Goal: Find specific page/section: Find specific page/section

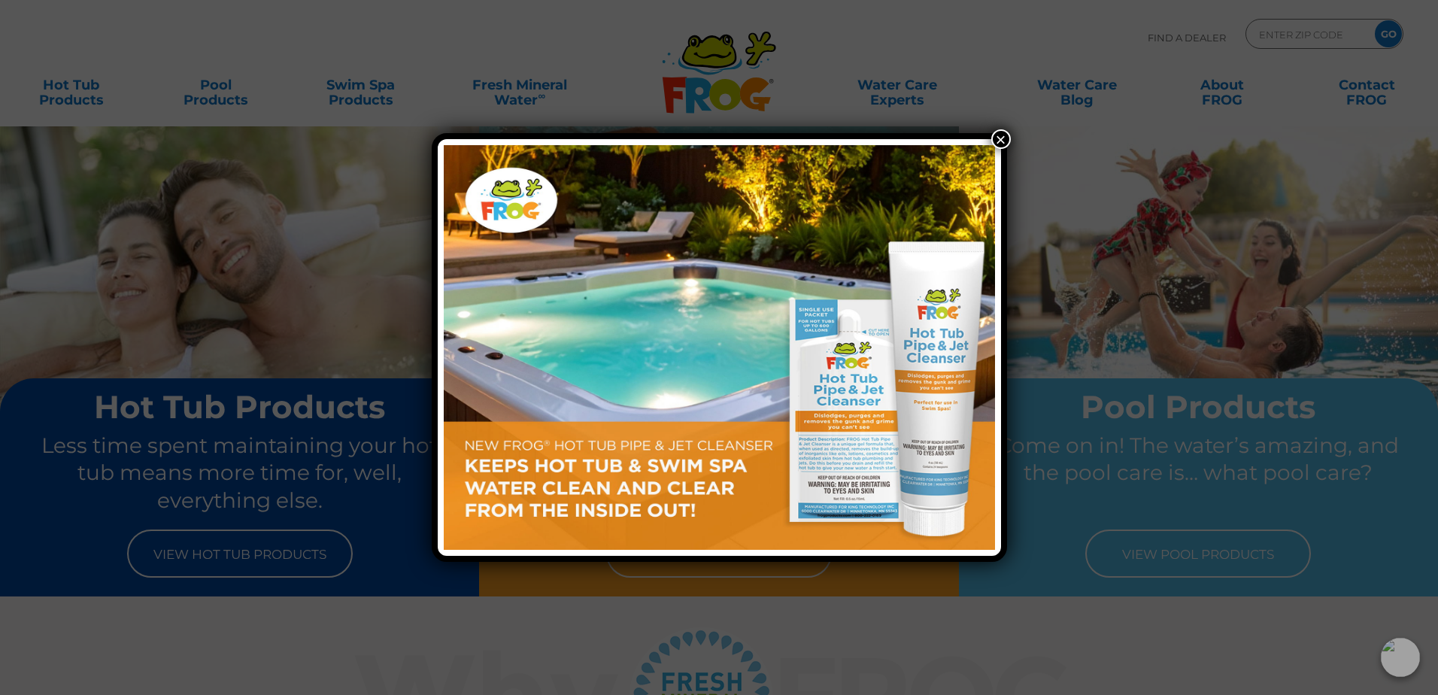
click at [998, 142] on button "×" at bounding box center [1001, 139] width 20 height 20
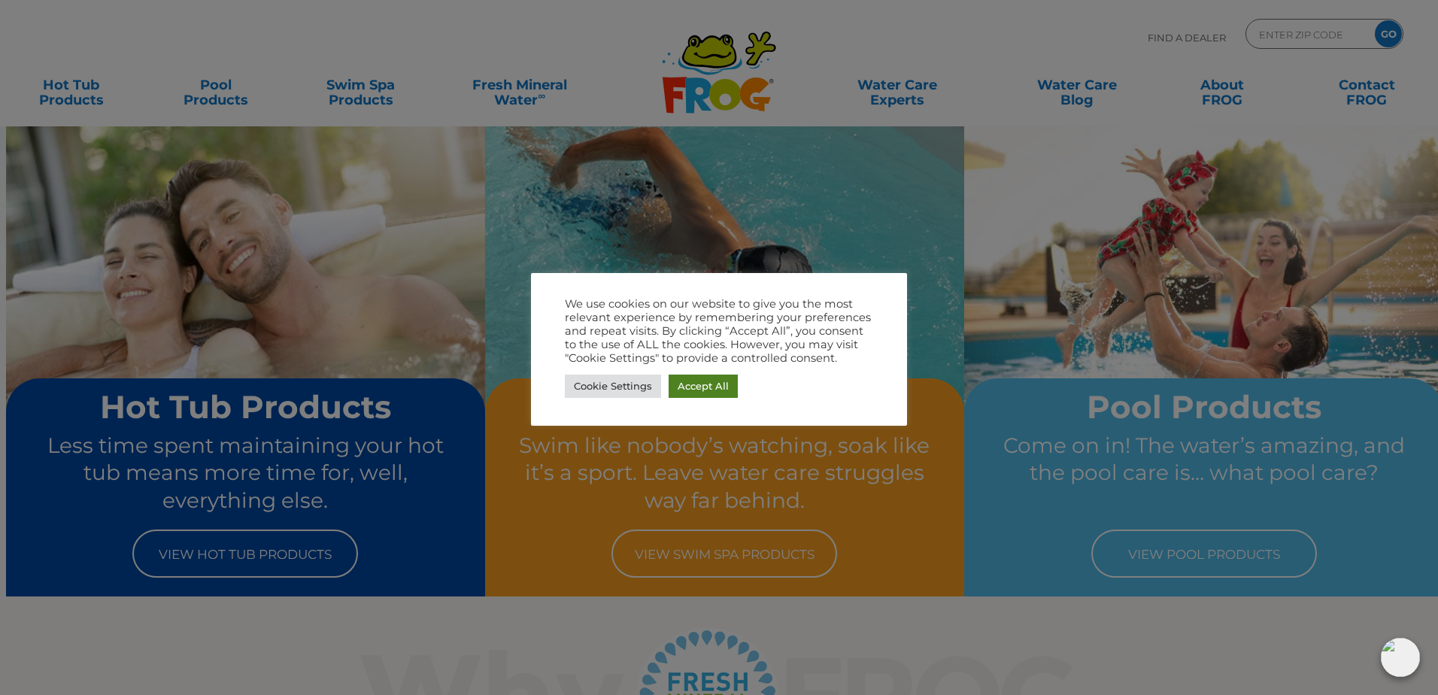
click at [691, 388] on link "Accept All" at bounding box center [702, 385] width 69 height 23
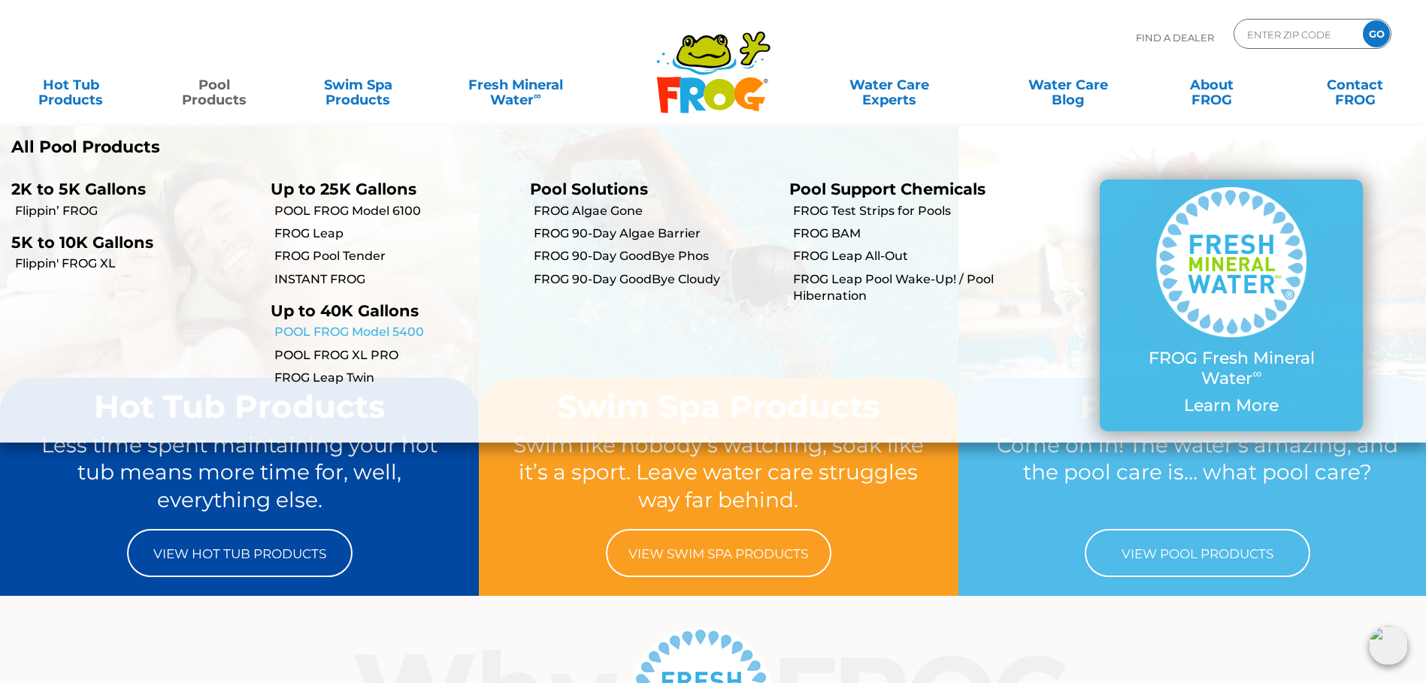
click at [361, 335] on link "POOL FROG Model 5400" at bounding box center [396, 332] width 244 height 17
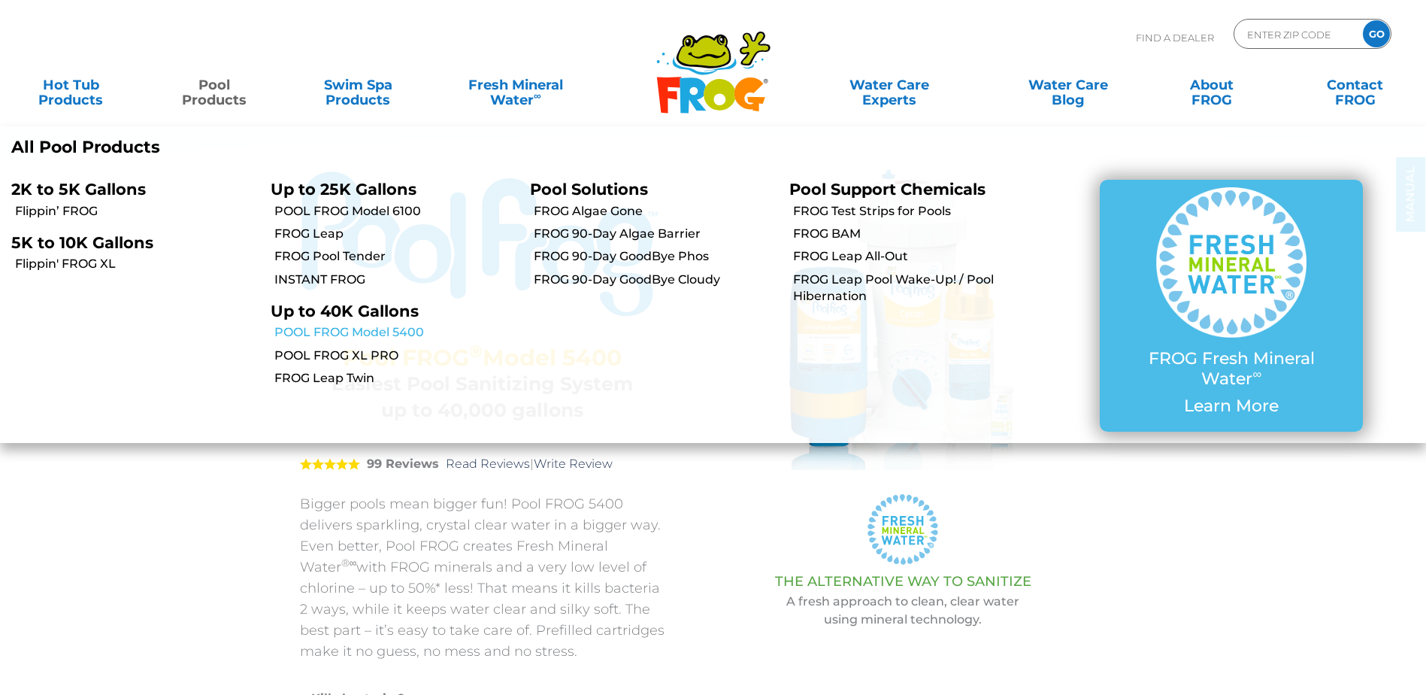
click at [376, 334] on link "POOL FROG Model 5400" at bounding box center [396, 332] width 244 height 17
